Goal: Ask a question

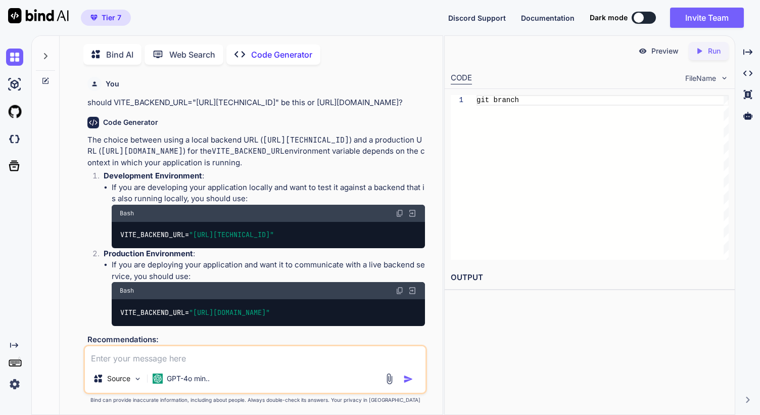
scroll to position [16615, 0]
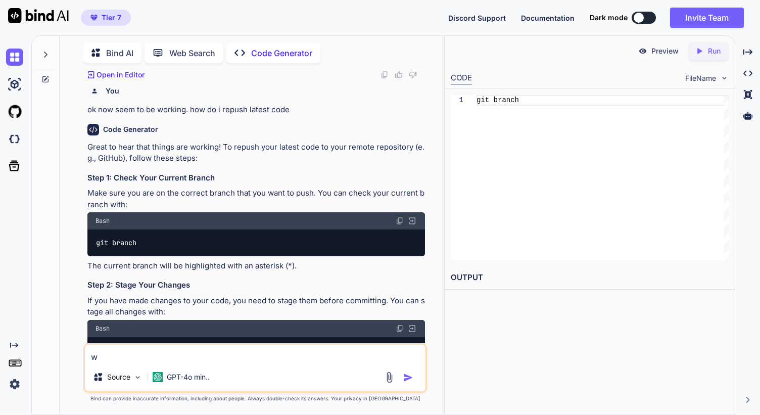
type textarea "w"
type textarea "x"
type textarea "wh"
type textarea "x"
type textarea "whe"
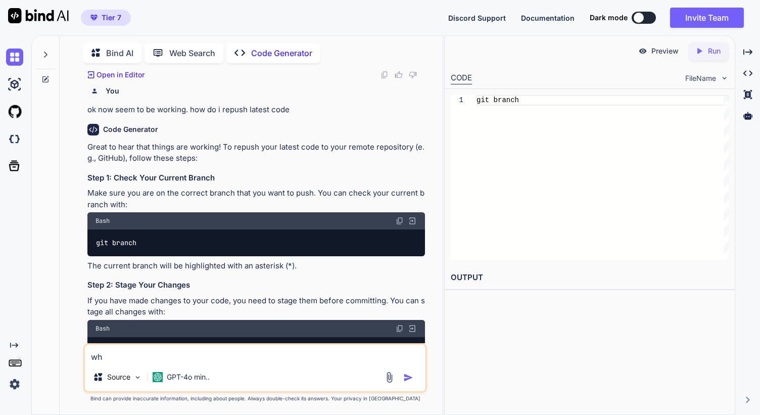
type textarea "x"
type textarea "wher"
type textarea "x"
type textarea "where"
type textarea "x"
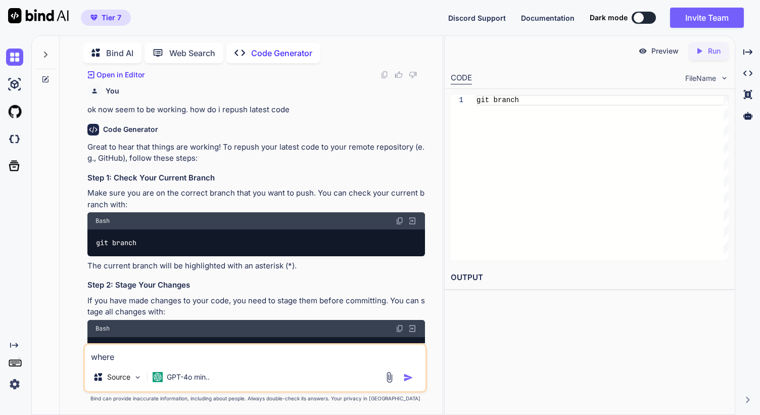
type textarea "where"
type textarea "x"
type textarea "where t"
type textarea "x"
type textarea "where to"
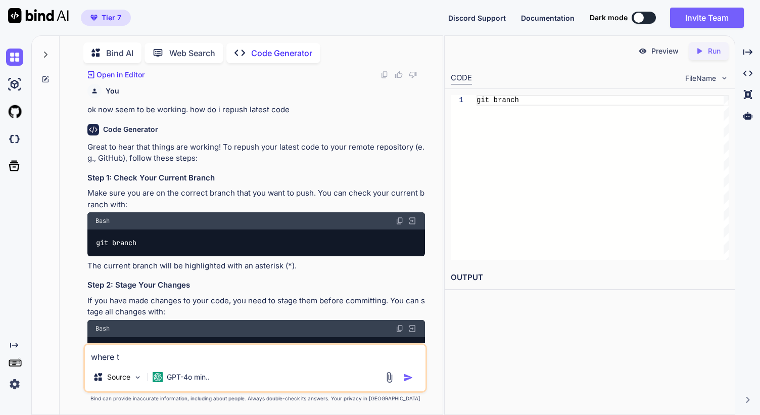
type textarea "x"
type textarea "where to"
type textarea "x"
type textarea "where to f"
type textarea "x"
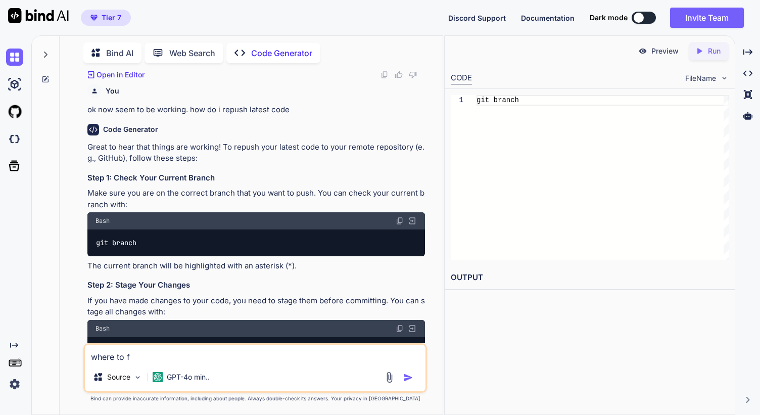
type textarea "where to fi"
type textarea "x"
type textarea "where to fin"
type textarea "x"
type textarea "where to find"
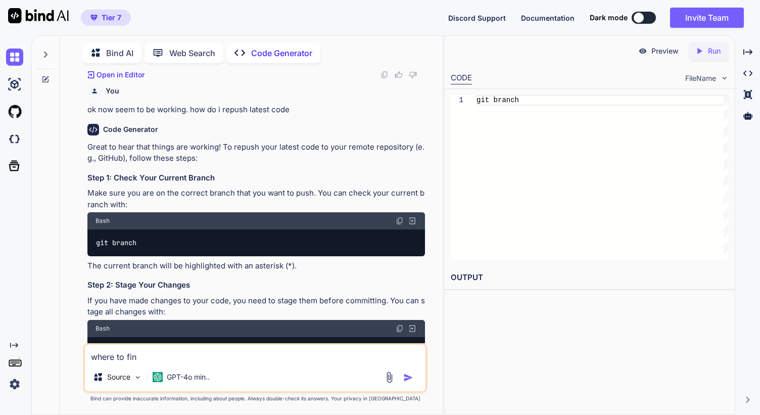
type textarea "x"
type textarea "where to find"
type textarea "x"
type textarea "where to find Can you please provide your code/payload?"
type textarea "x"
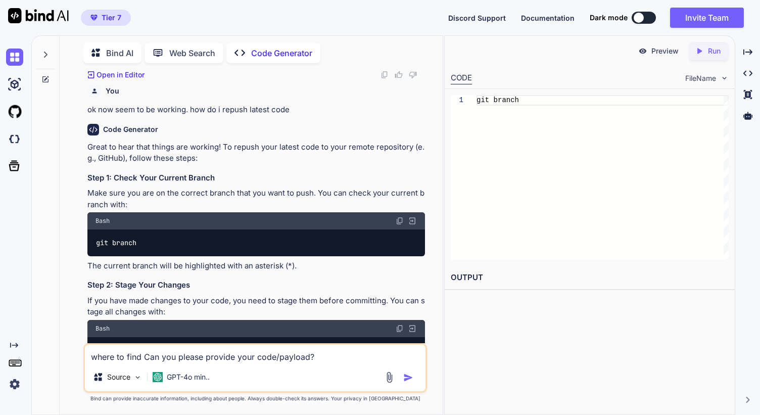
click at [140, 354] on textarea "where to find Can you please provide your code/payload?" at bounding box center [255, 354] width 341 height 18
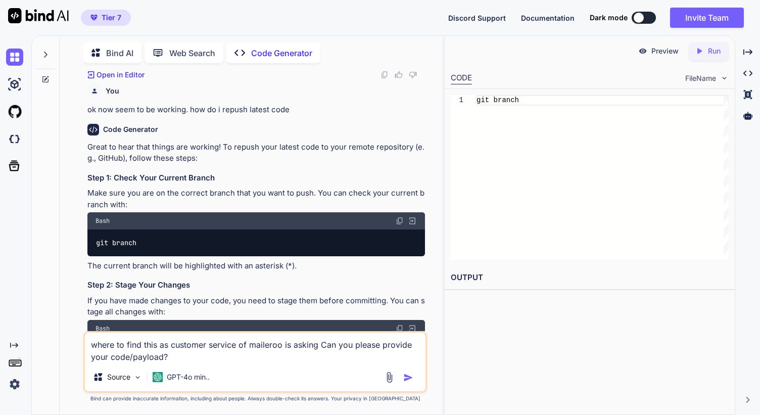
type textarea "where to find this as customer service of maileroo is asking: Can you please pr…"
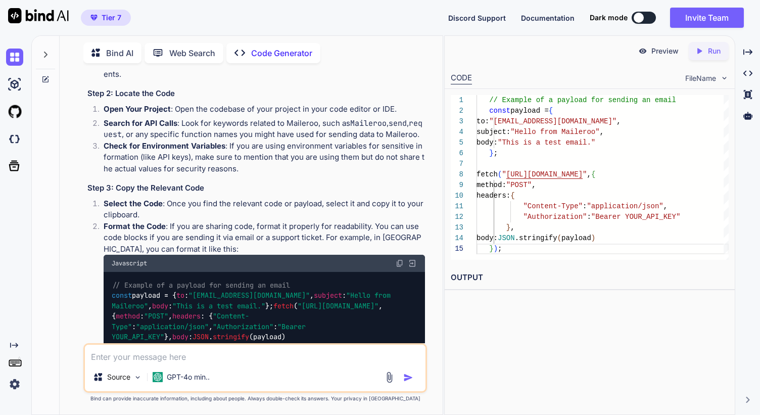
scroll to position [17589, 0]
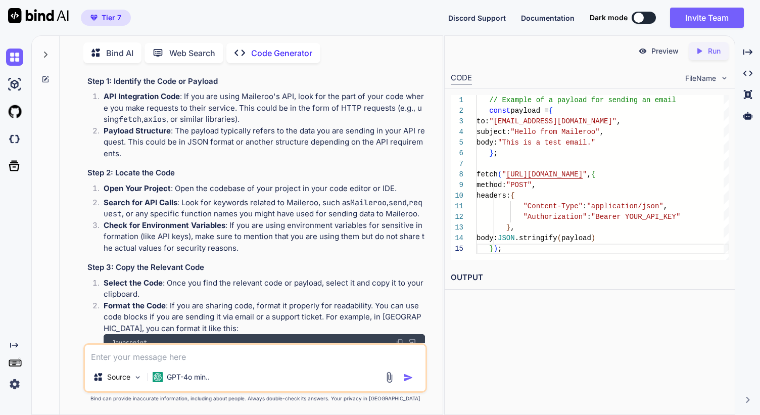
drag, startPoint x: 306, startPoint y: 146, endPoint x: 136, endPoint y: 159, distance: 169.8
copy p "Can you please provide your code/payload?"
